Goal: Information Seeking & Learning: Learn about a topic

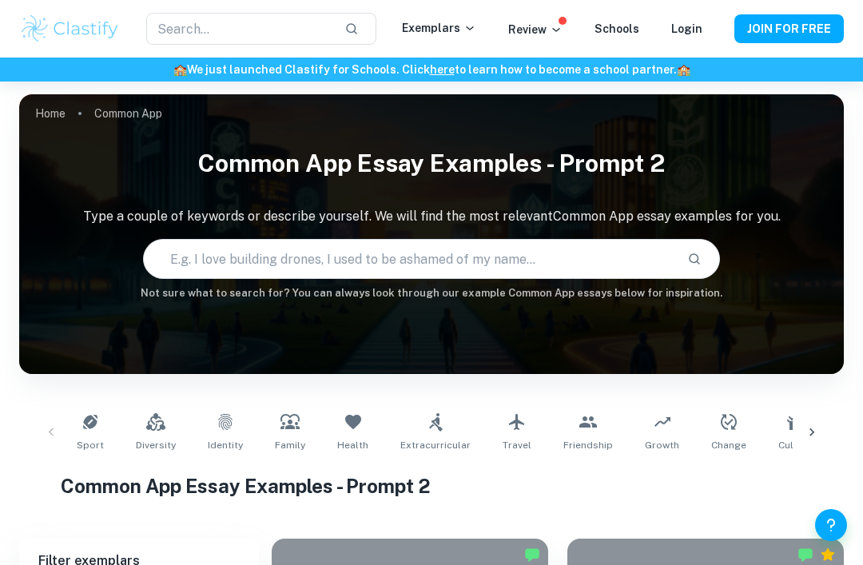
scroll to position [358, 0]
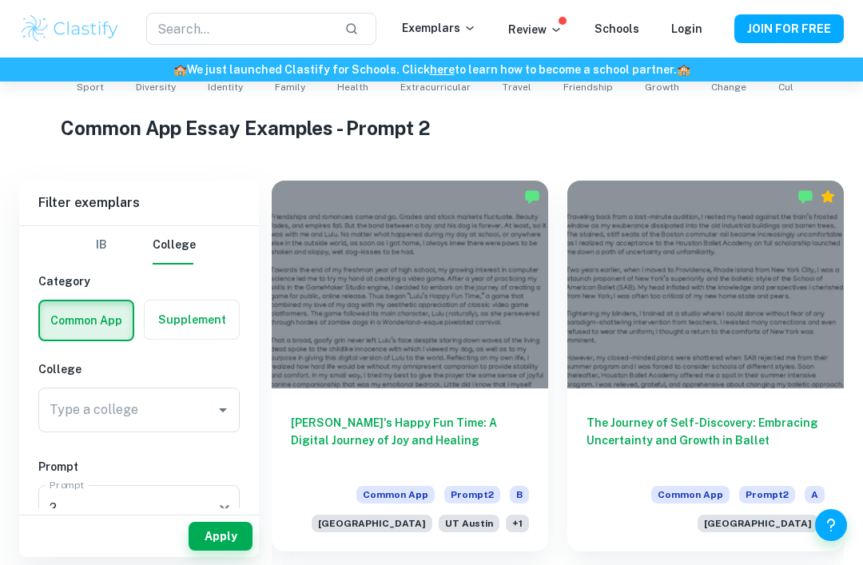
click at [478, 338] on div at bounding box center [410, 285] width 276 height 208
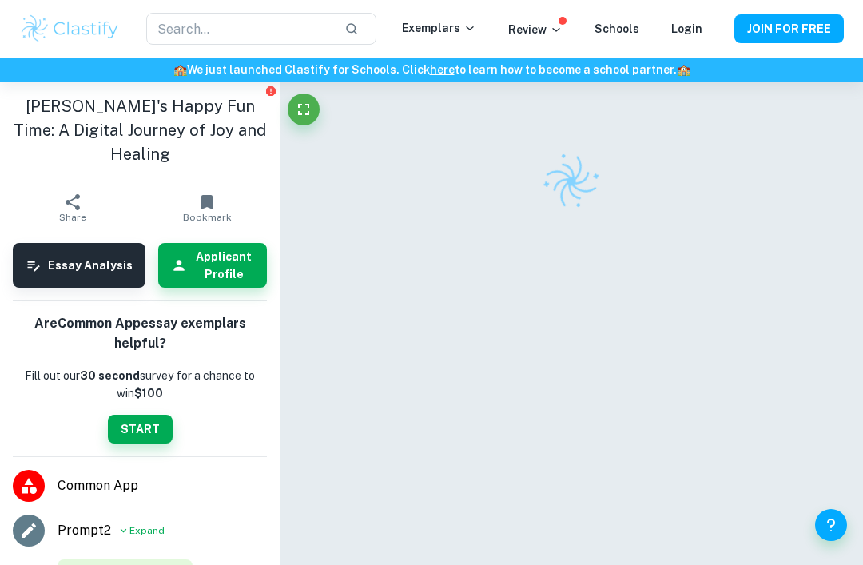
click at [109, 521] on span "Prompt 2" at bounding box center [85, 530] width 54 height 19
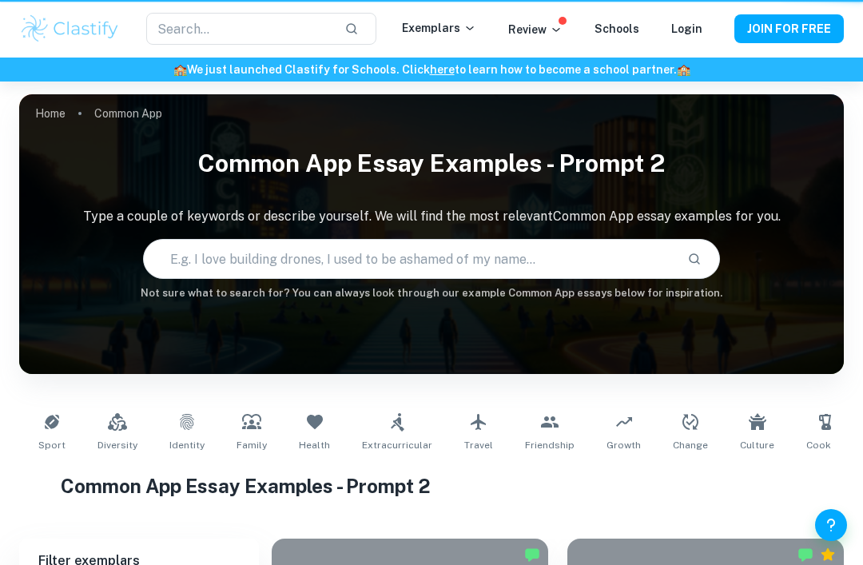
click at [137, 503] on div "Common App Essay Examples - Prompt 2" at bounding box center [432, 488] width 742 height 35
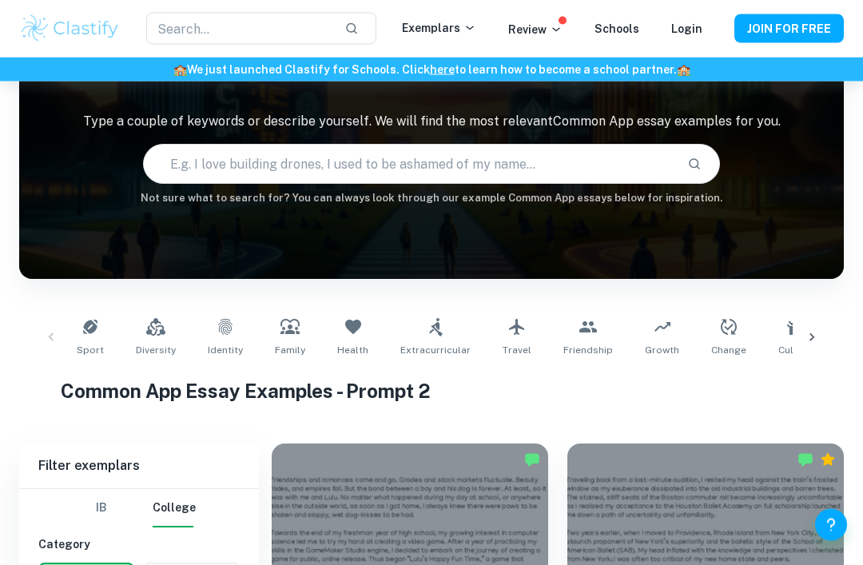
scroll to position [323, 0]
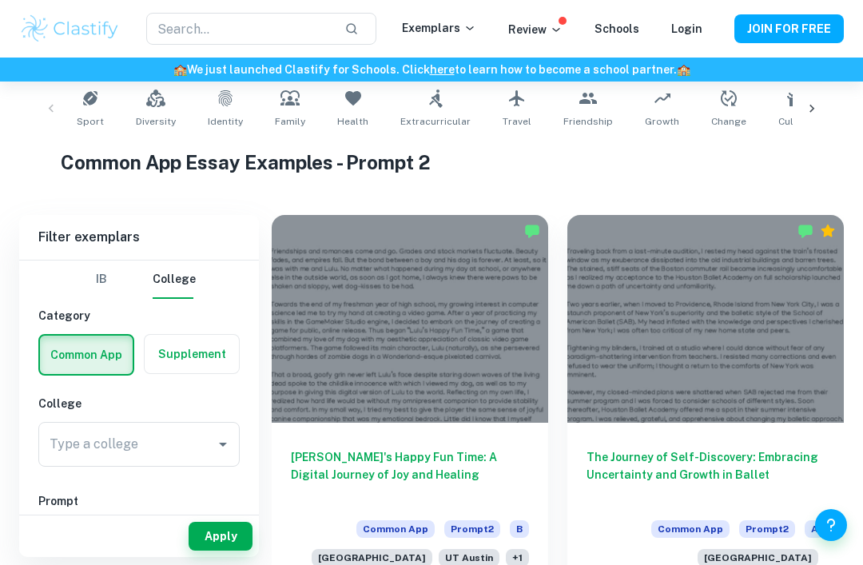
click at [489, 411] on div at bounding box center [410, 319] width 276 height 208
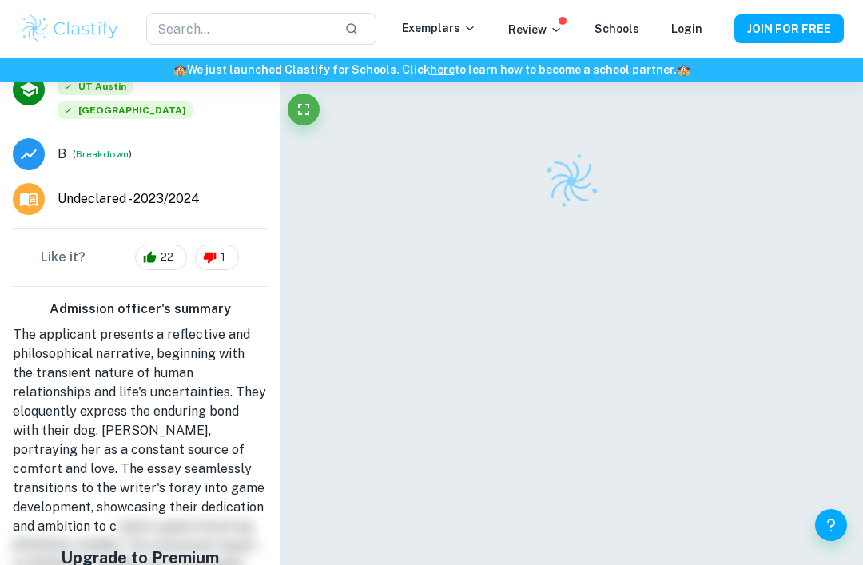
scroll to position [508, 0]
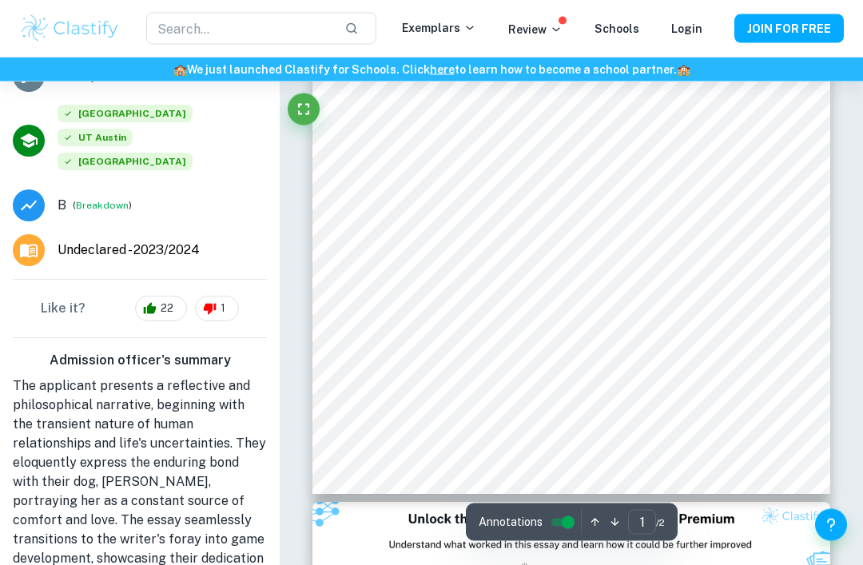
scroll to position [335, 0]
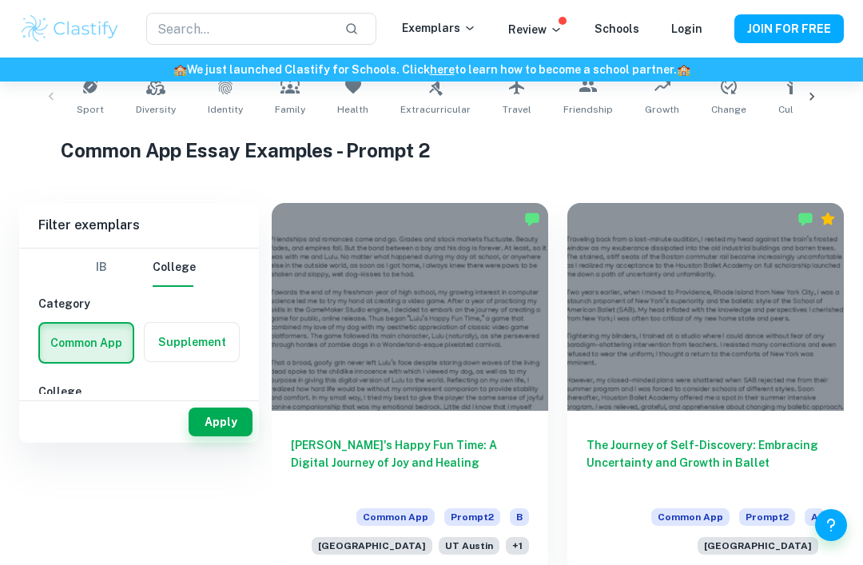
scroll to position [323, 0]
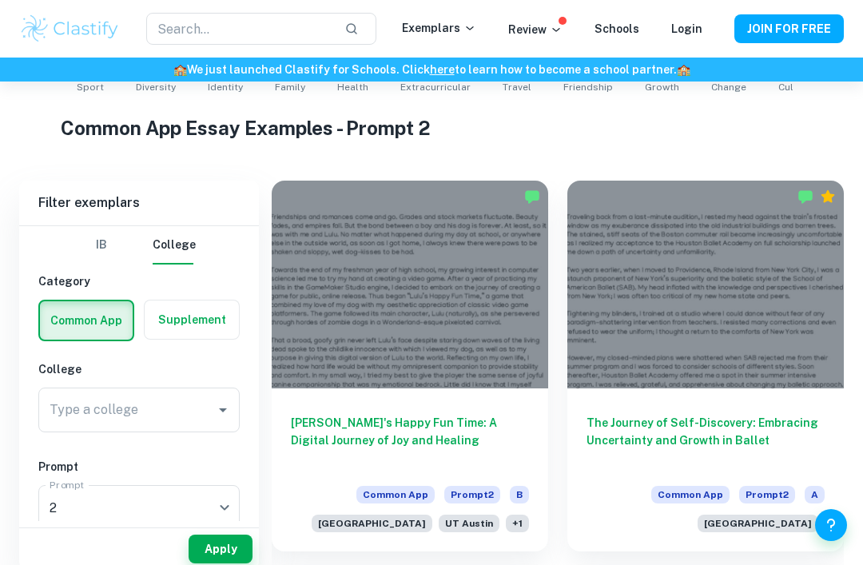
scroll to position [409, 0]
